Goal: Information Seeking & Learning: Understand process/instructions

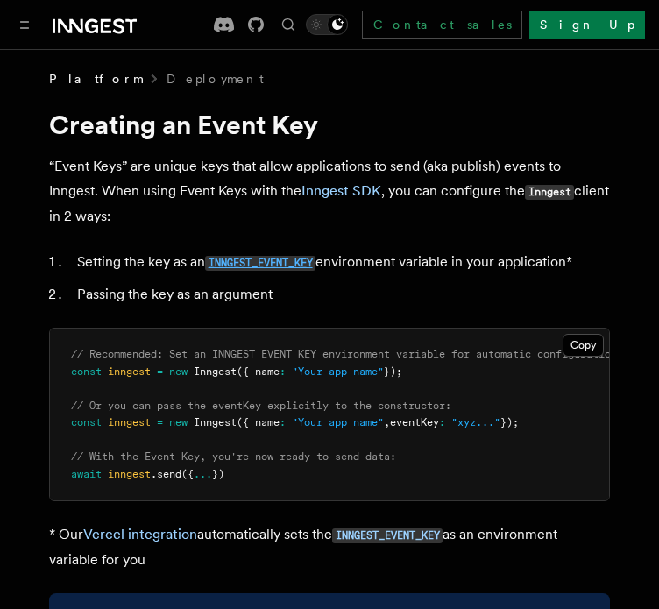
click at [266, 258] on code "INNGEST_EVENT_KEY" at bounding box center [260, 263] width 110 height 15
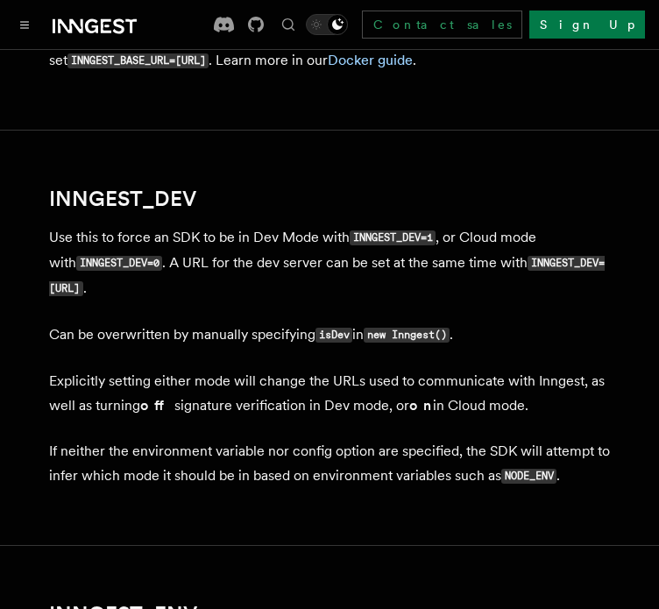
scroll to position [1241, 0]
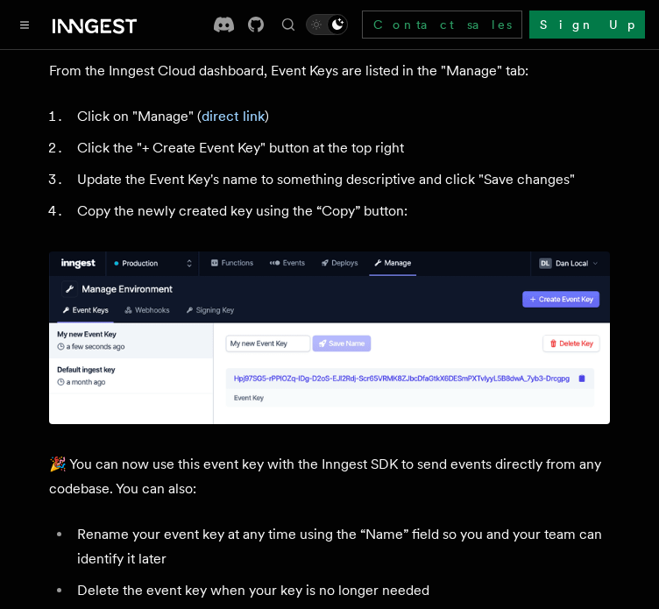
scroll to position [876, 0]
